Goal: Information Seeking & Learning: Learn about a topic

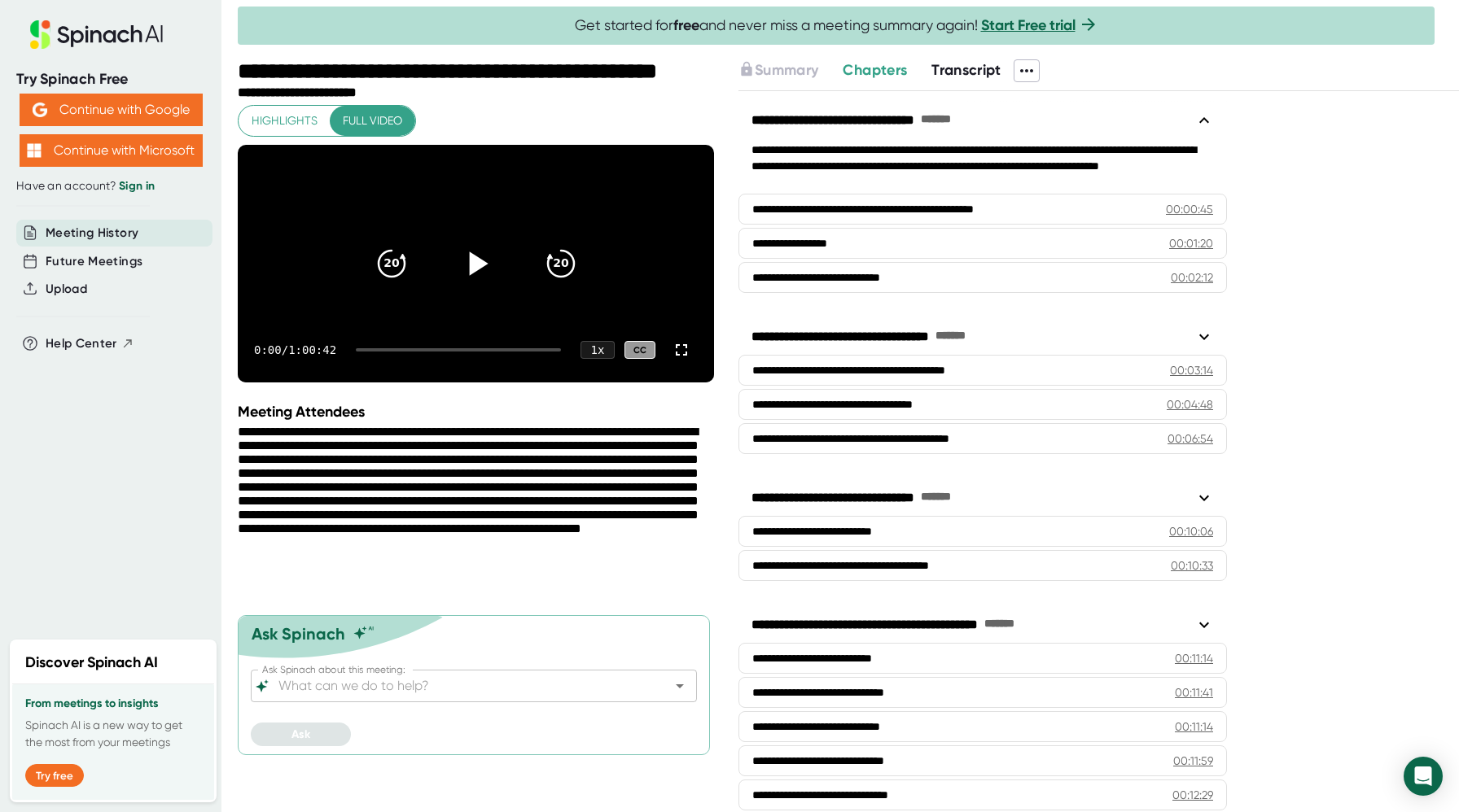
click at [474, 275] on icon at bounding box center [478, 262] width 19 height 23
click at [681, 359] on icon at bounding box center [681, 350] width 20 height 20
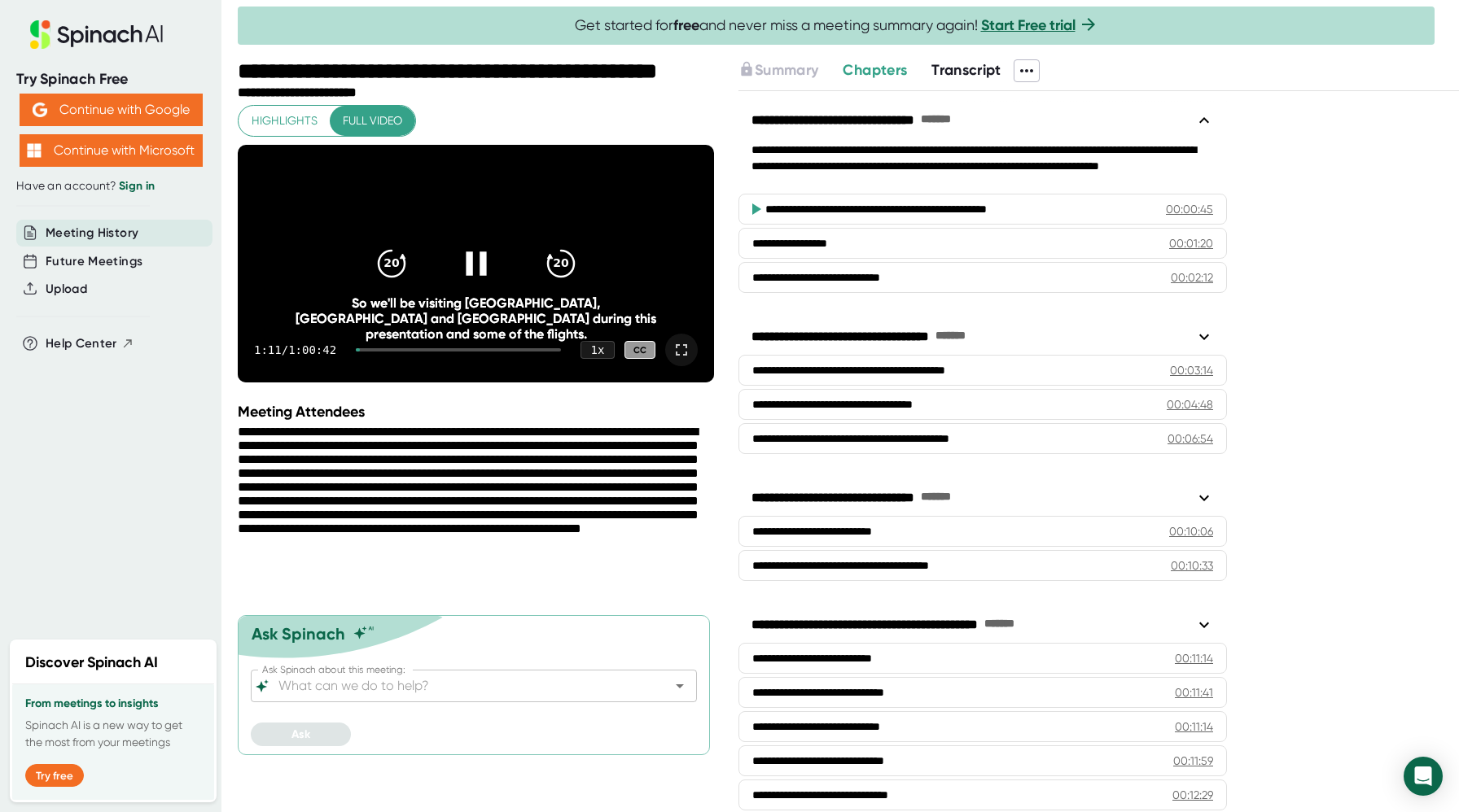
click at [479, 283] on icon at bounding box center [474, 263] width 41 height 41
